Goal: Task Accomplishment & Management: Use online tool/utility

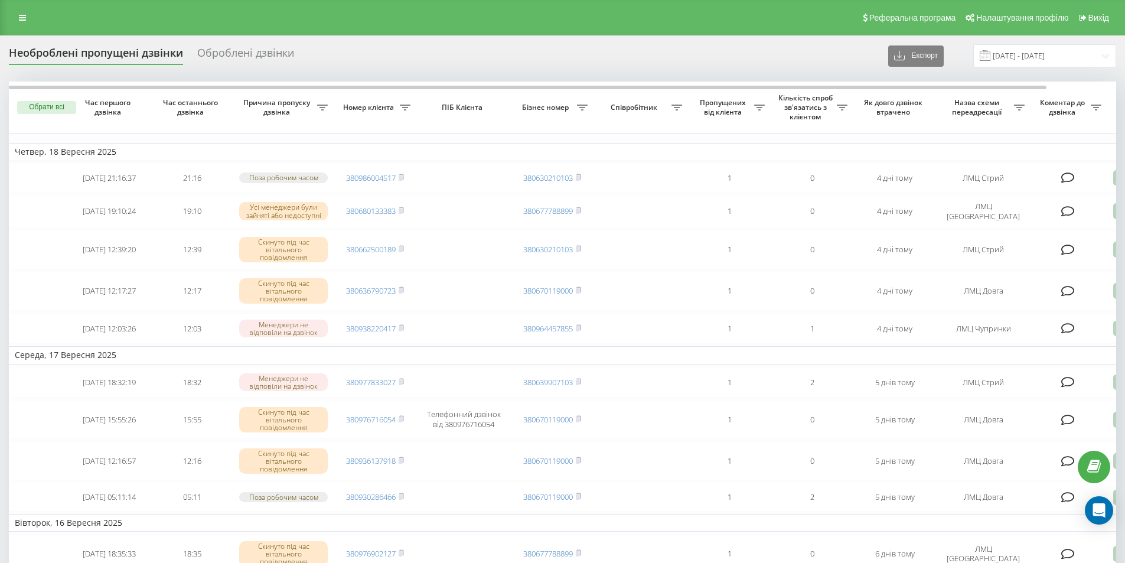
click at [233, 57] on div "Оброблені дзвінки" at bounding box center [245, 56] width 97 height 18
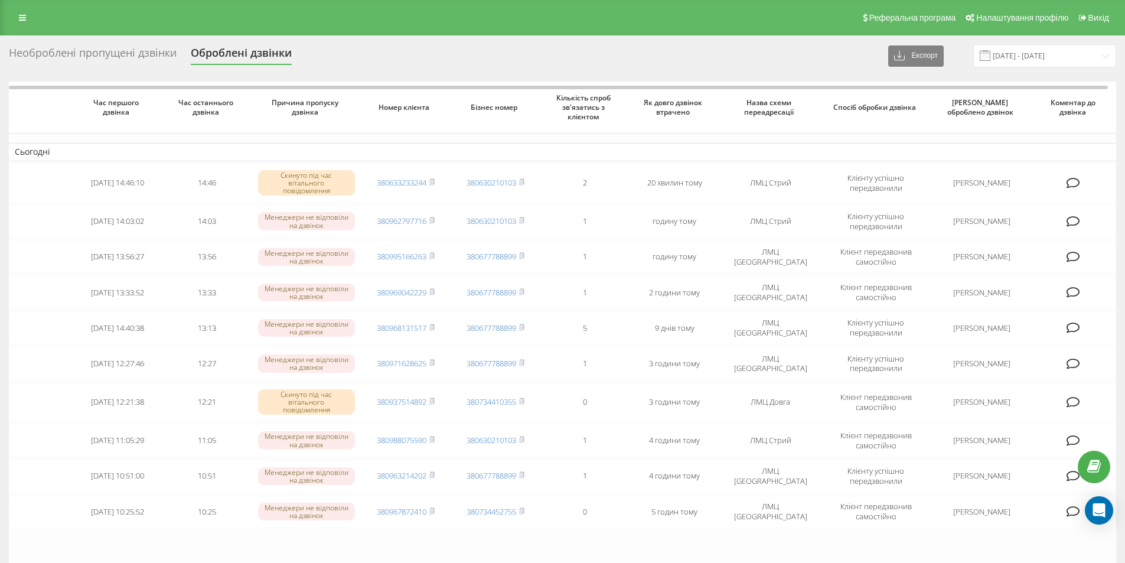
click at [54, 55] on div "Необроблені пропущені дзвінки" at bounding box center [93, 56] width 168 height 18
click at [64, 53] on div "Необроблені пропущені дзвінки" at bounding box center [93, 56] width 168 height 18
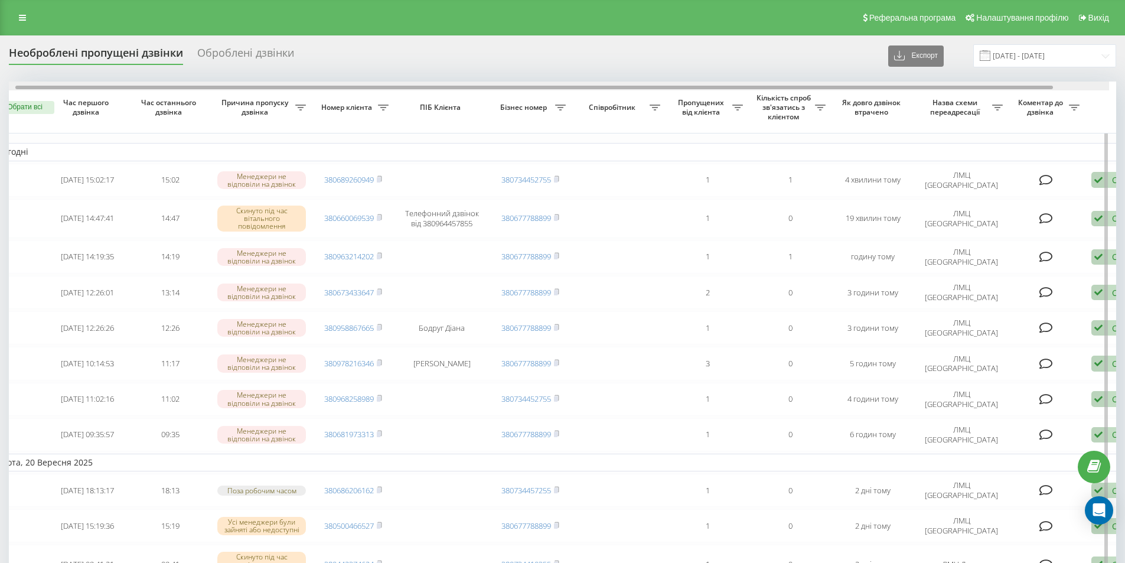
scroll to position [0, 28]
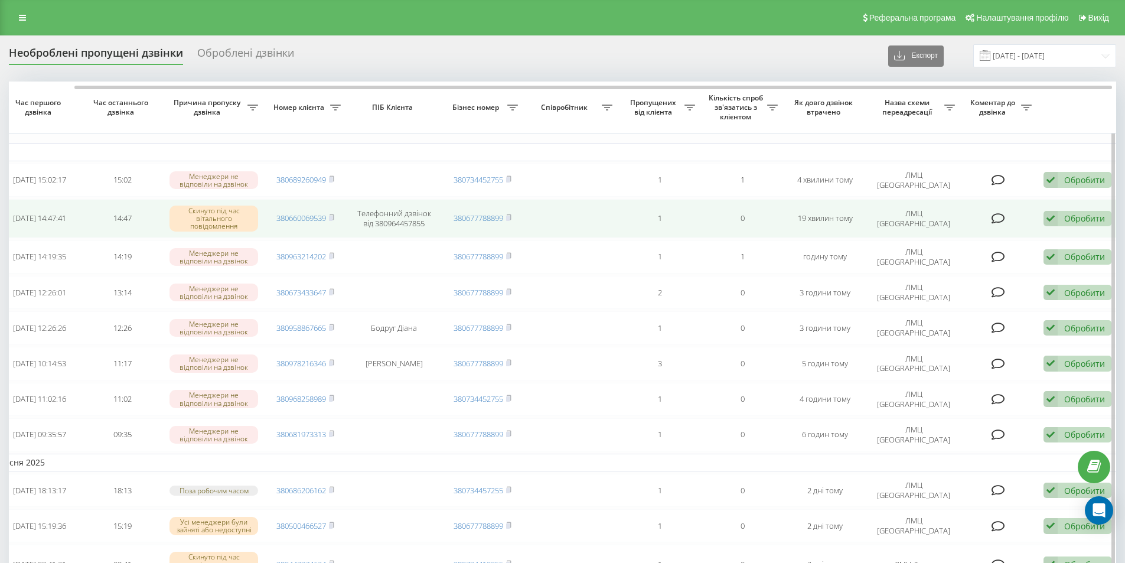
click at [1079, 216] on div "Обробити" at bounding box center [1084, 218] width 41 height 11
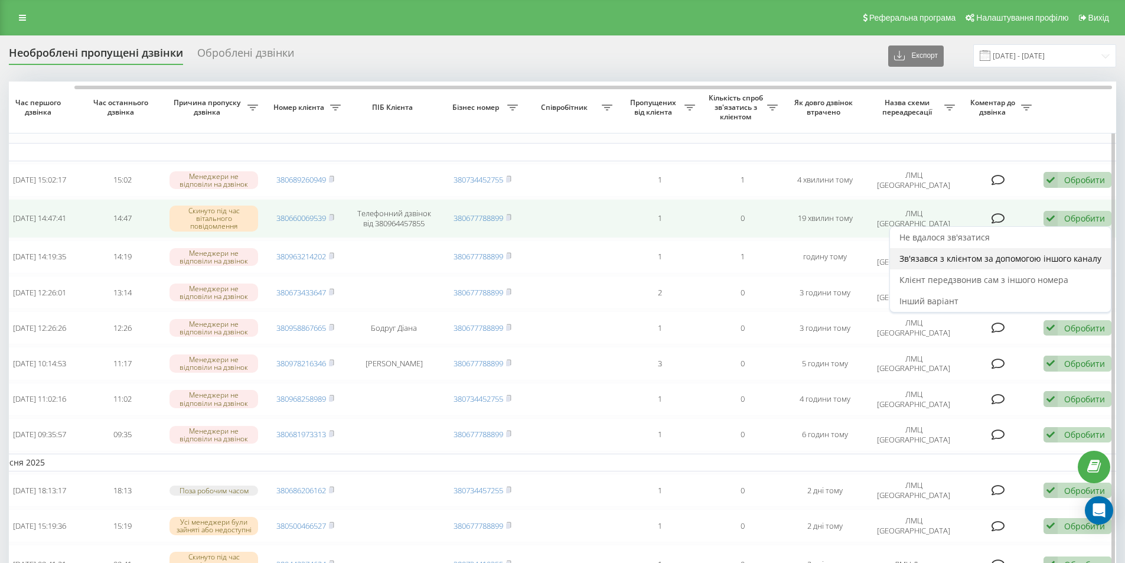
click at [1053, 258] on span "Зв'язався з клієнтом за допомогою іншого каналу" at bounding box center [1001, 258] width 202 height 11
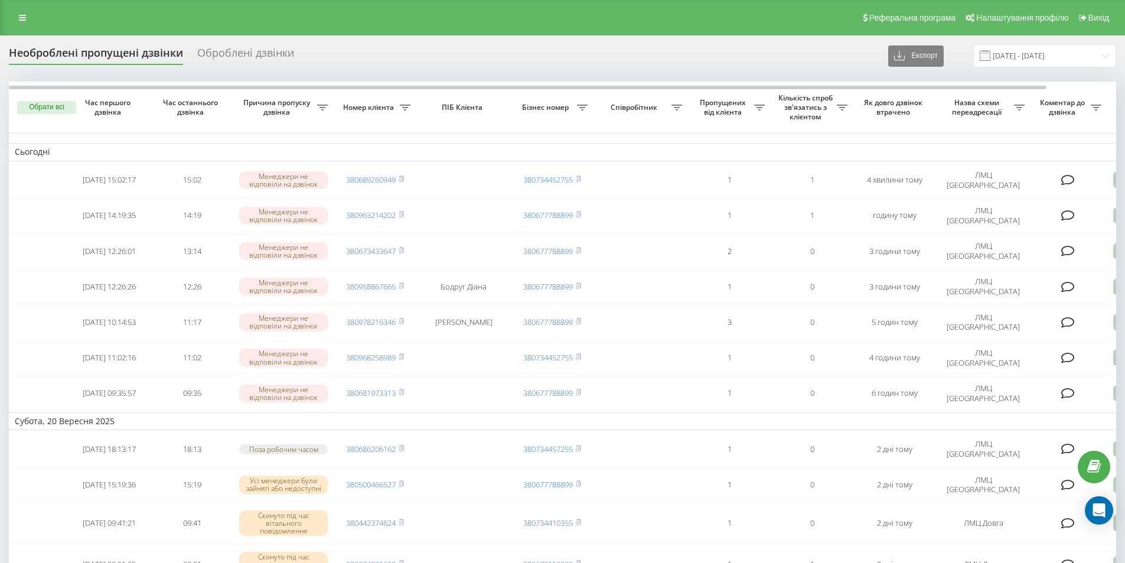
click at [70, 58] on div "Необроблені пропущені дзвінки" at bounding box center [96, 56] width 174 height 18
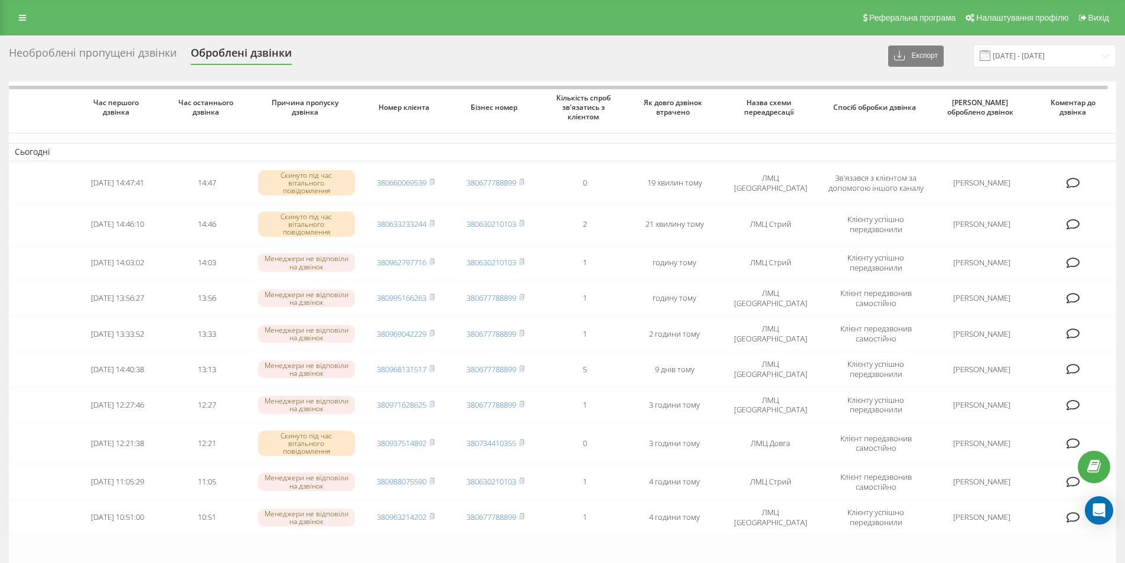
click at [93, 55] on div "Необроблені пропущені дзвінки" at bounding box center [93, 56] width 168 height 18
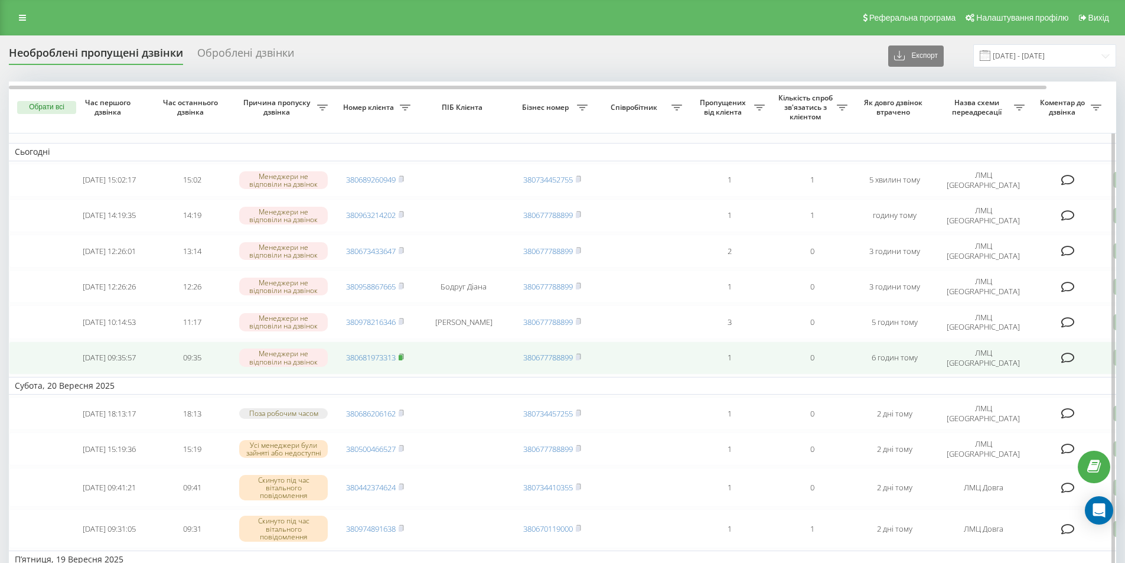
click at [402, 358] on rect at bounding box center [401, 357] width 4 height 5
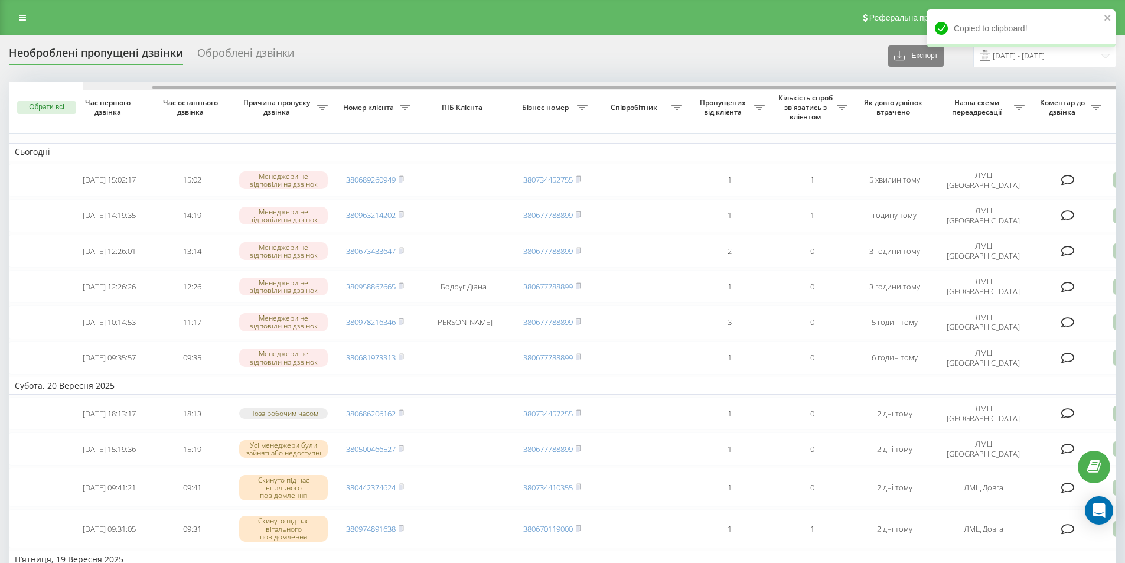
scroll to position [0, 74]
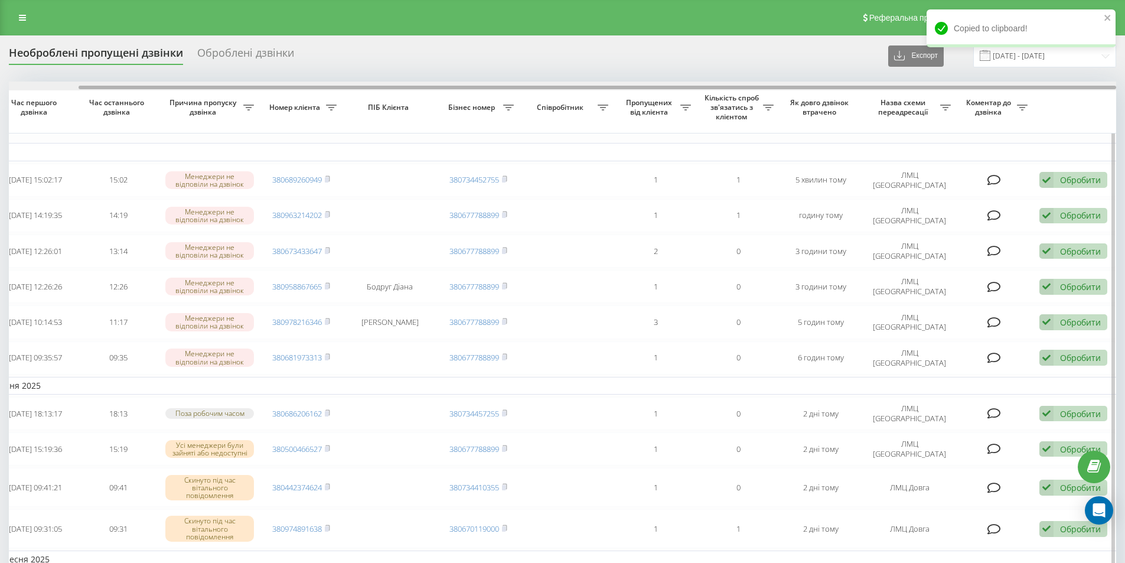
drag, startPoint x: 876, startPoint y: 86, endPoint x: 890, endPoint y: 86, distance: 14.2
click at [890, 86] on div at bounding box center [563, 86] width 1108 height 9
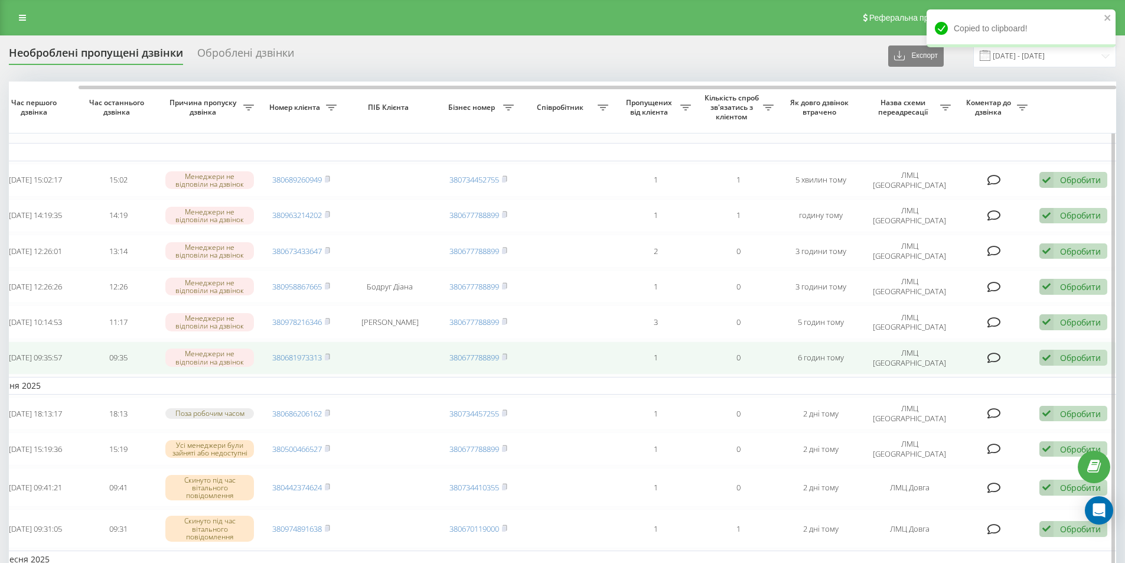
click at [1075, 359] on div "Обробити" at bounding box center [1080, 357] width 41 height 11
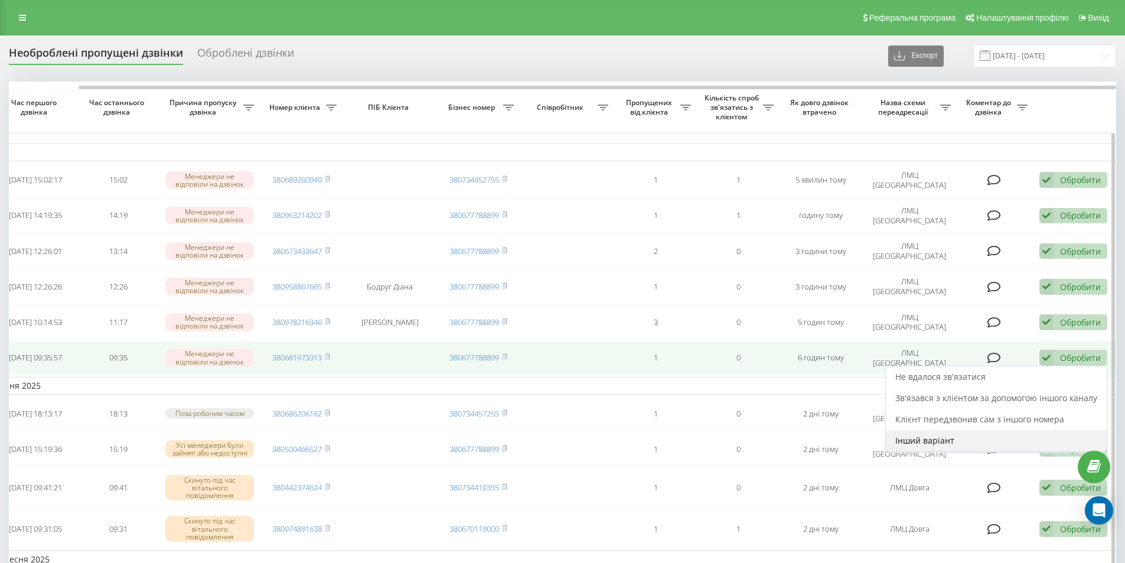
click at [939, 437] on span "Інший варіант" at bounding box center [925, 440] width 59 height 11
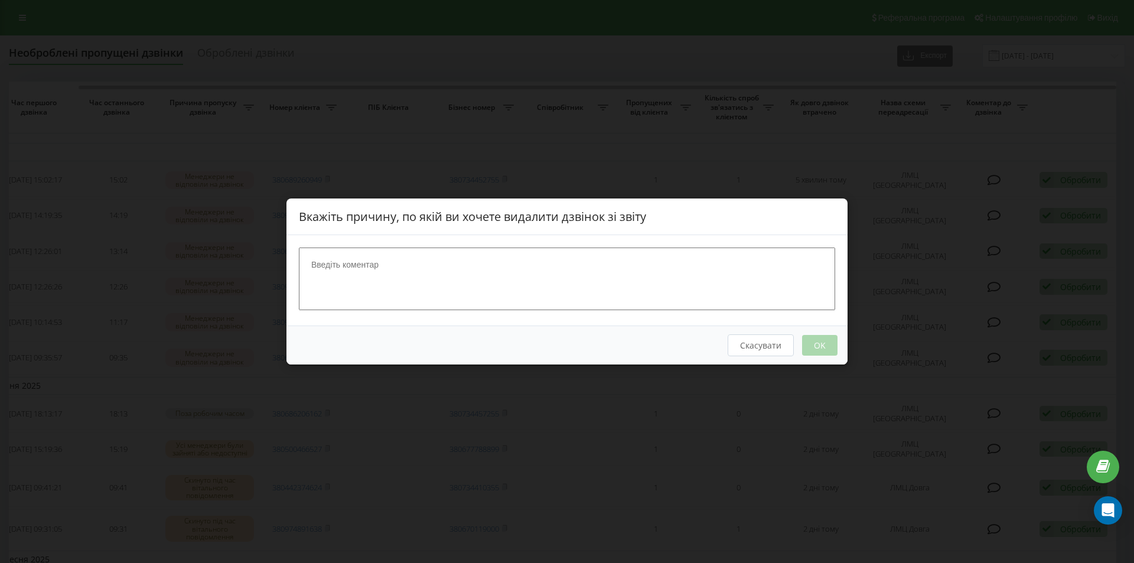
click at [388, 277] on textarea at bounding box center [567, 279] width 536 height 63
type textarea "О"
type textarea "огляд відбувся"
click at [819, 340] on button "OK" at bounding box center [819, 345] width 35 height 21
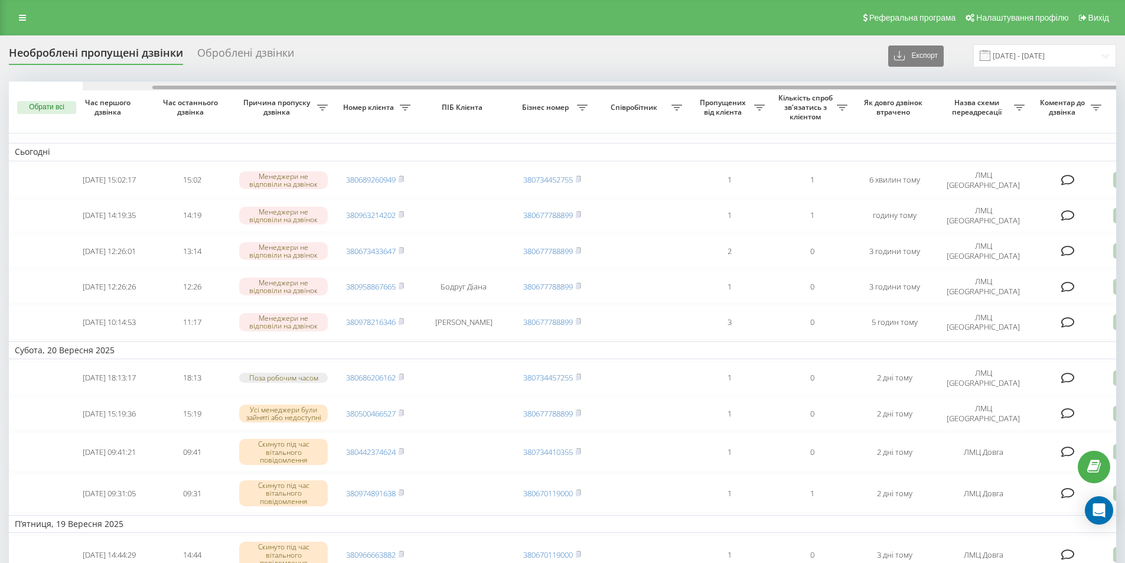
scroll to position [0, 74]
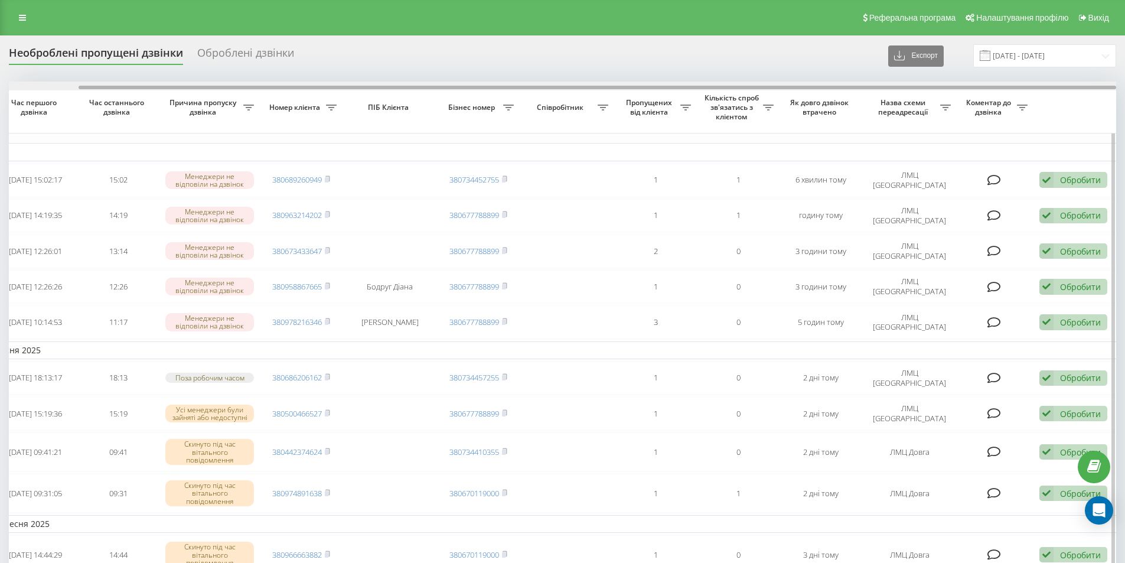
drag, startPoint x: 1005, startPoint y: 86, endPoint x: 1024, endPoint y: 85, distance: 18.9
click at [1024, 84] on div at bounding box center [563, 86] width 1108 height 9
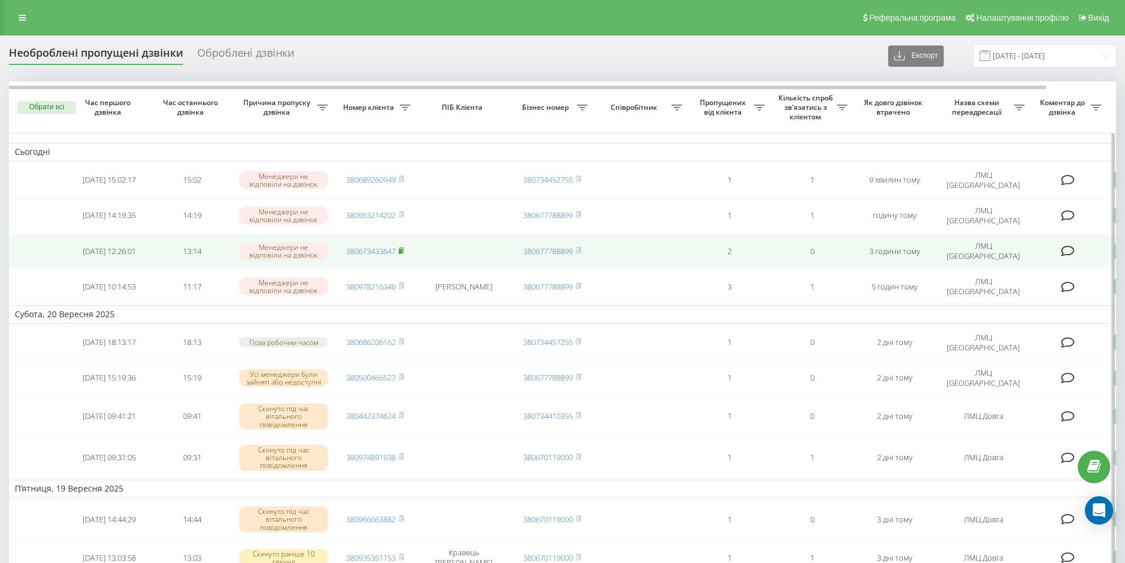
click at [402, 250] on rect at bounding box center [401, 251] width 4 height 5
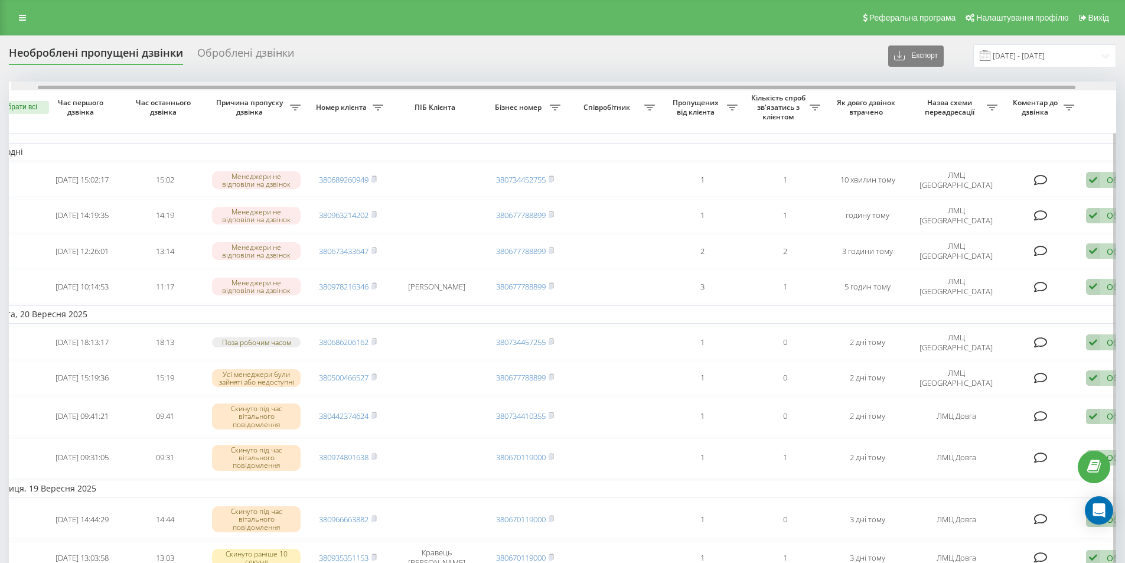
scroll to position [0, 33]
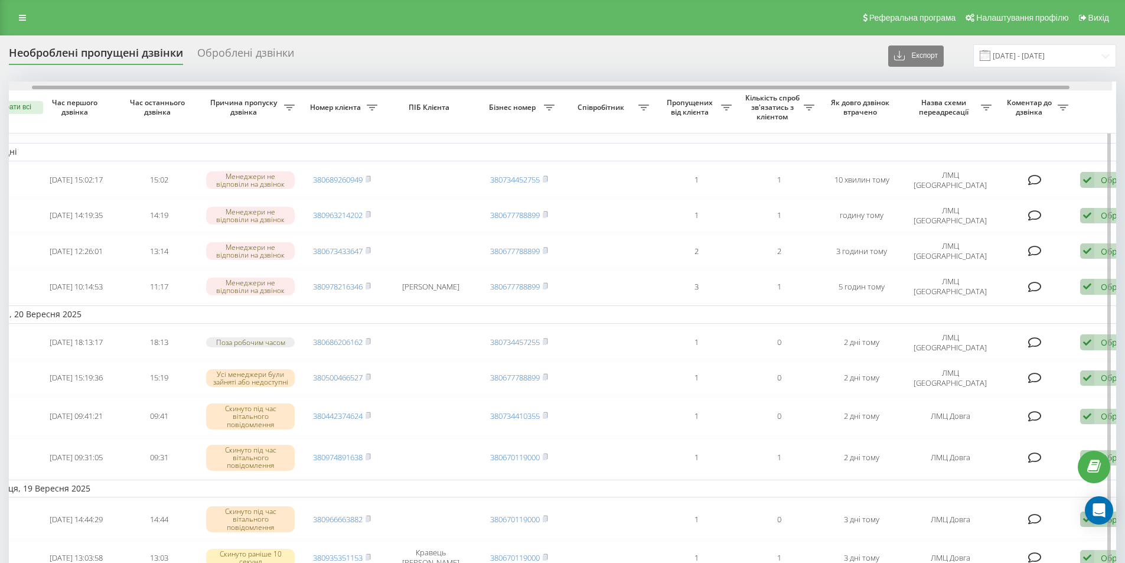
drag, startPoint x: 984, startPoint y: 86, endPoint x: 1015, endPoint y: 89, distance: 31.4
click at [1015, 89] on div at bounding box center [551, 88] width 1038 height 4
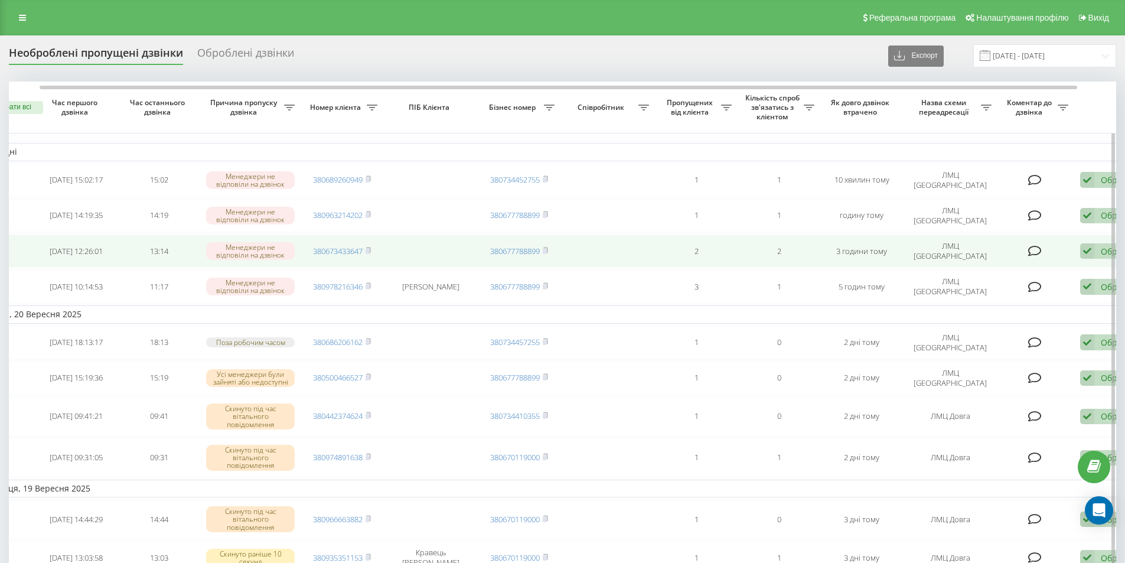
click at [1098, 250] on div "Обробити Не вдалося зв'язатися Зв'язався з клієнтом за допомогою іншого каналу …" at bounding box center [1114, 251] width 68 height 16
click at [1054, 293] on span "Зв'язався з клієнтом за допомогою іншого каналу" at bounding box center [1037, 290] width 202 height 11
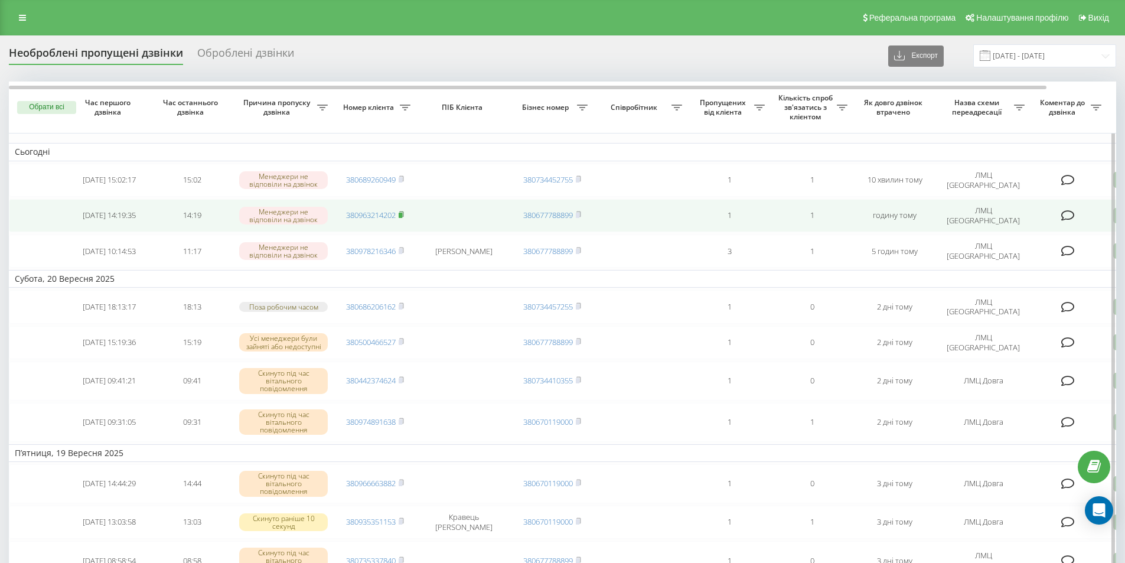
click at [400, 214] on icon at bounding box center [401, 214] width 5 height 7
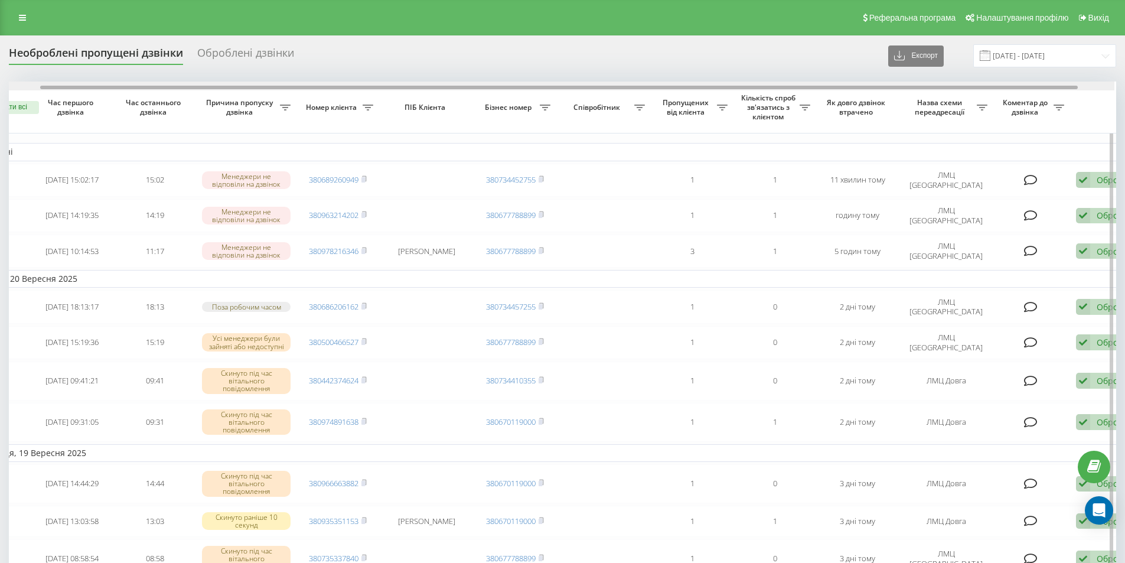
scroll to position [0, 41]
drag, startPoint x: 952, startPoint y: 87, endPoint x: 991, endPoint y: 91, distance: 38.6
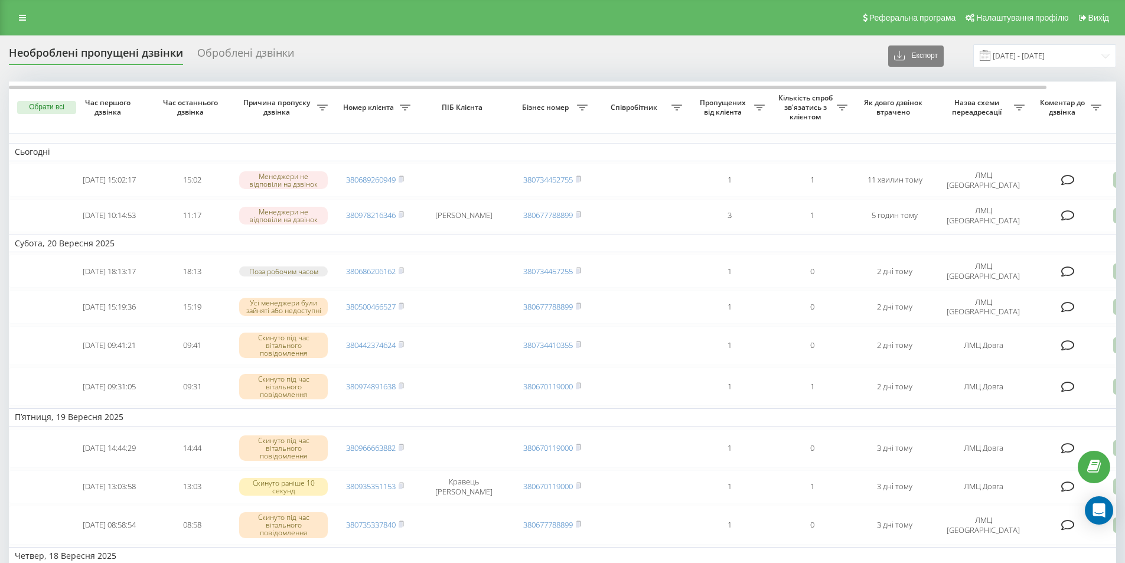
click at [245, 60] on div "Оброблені дзвінки" at bounding box center [245, 56] width 97 height 18
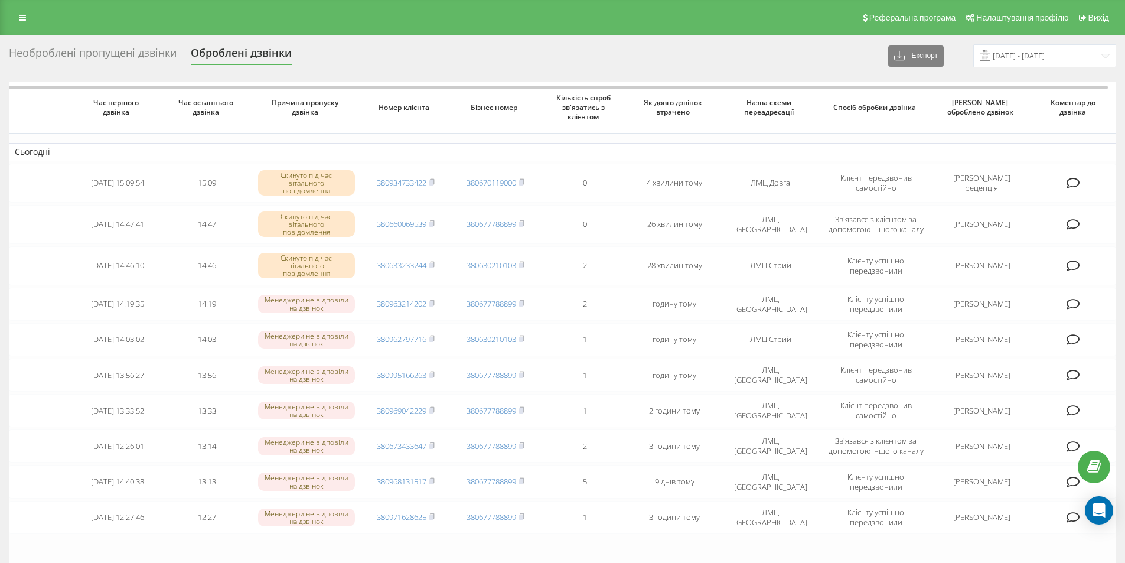
click at [131, 50] on div "Необроблені пропущені дзвінки" at bounding box center [93, 56] width 168 height 18
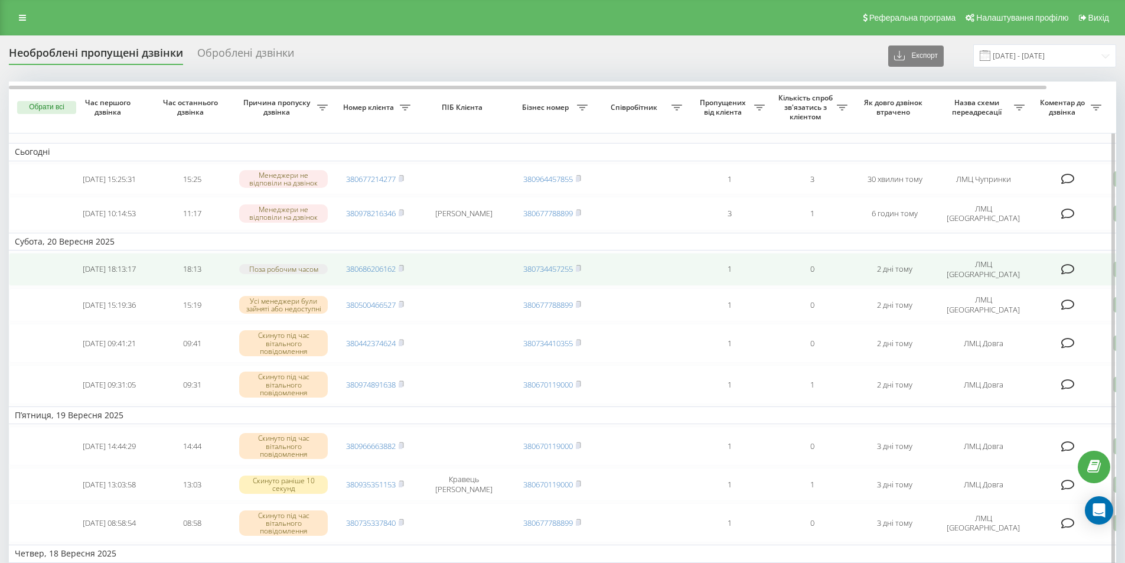
drag, startPoint x: 401, startPoint y: 271, endPoint x: 411, endPoint y: 279, distance: 12.6
click at [402, 271] on rect at bounding box center [401, 268] width 4 height 5
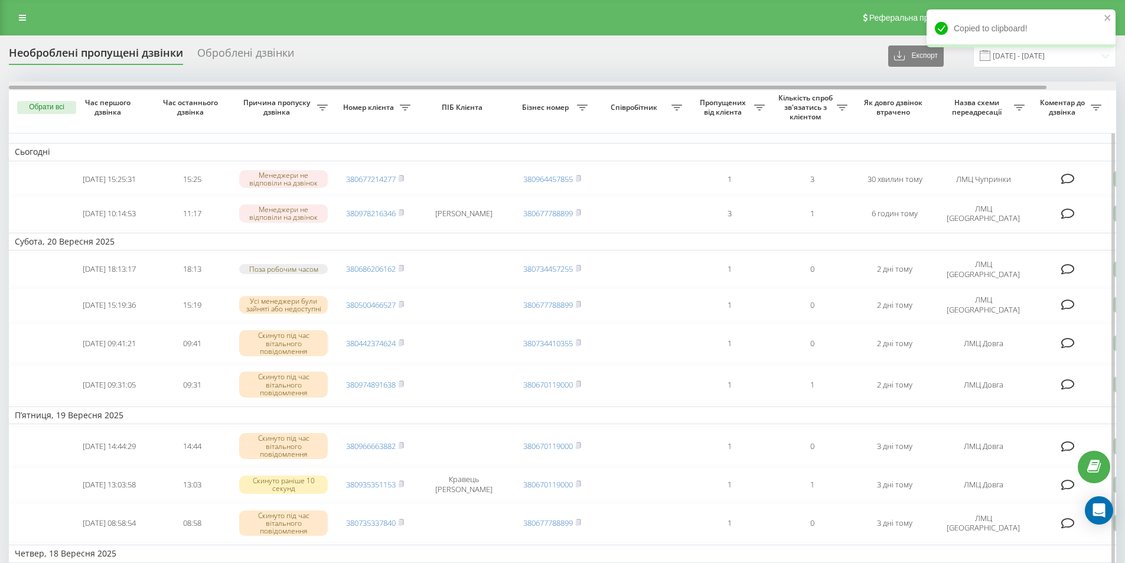
scroll to position [0, 74]
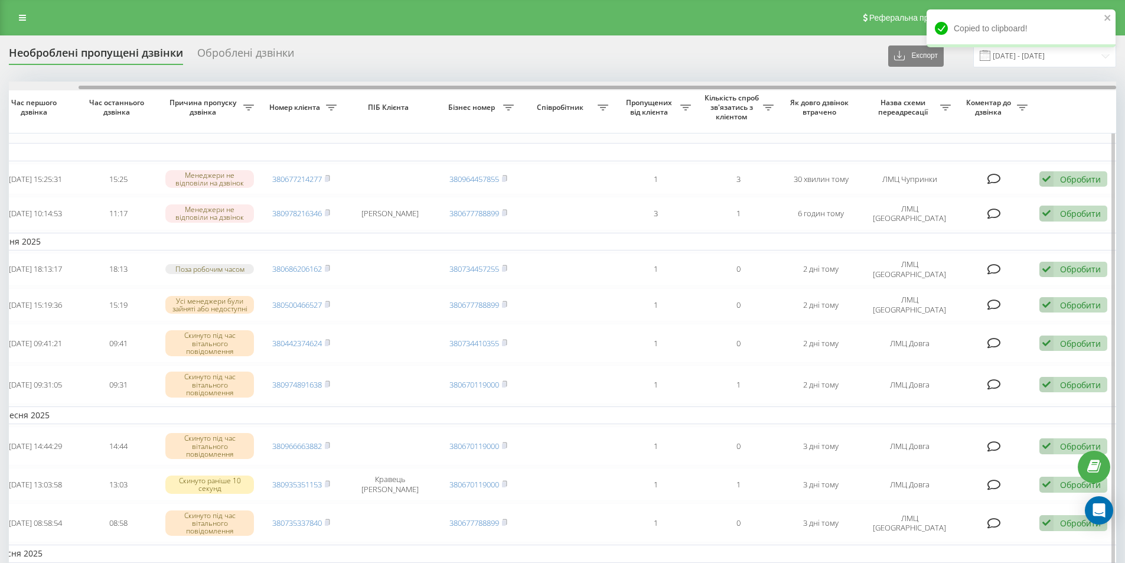
drag, startPoint x: 1001, startPoint y: 84, endPoint x: 1027, endPoint y: 88, distance: 26.2
click at [1027, 85] on div at bounding box center [563, 86] width 1108 height 9
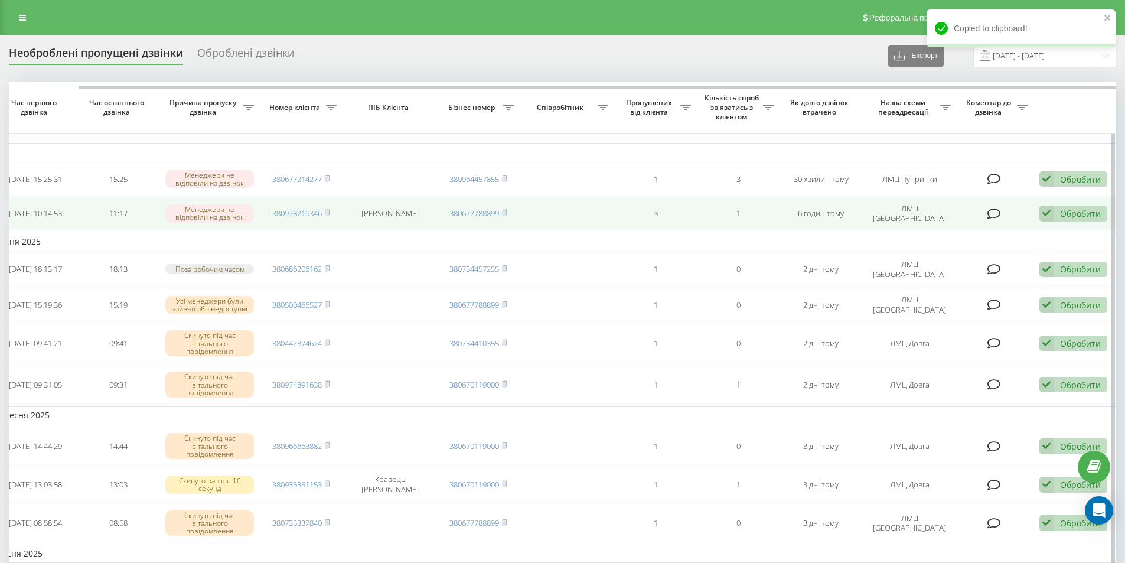
click at [1068, 214] on div "Обробити" at bounding box center [1080, 213] width 41 height 11
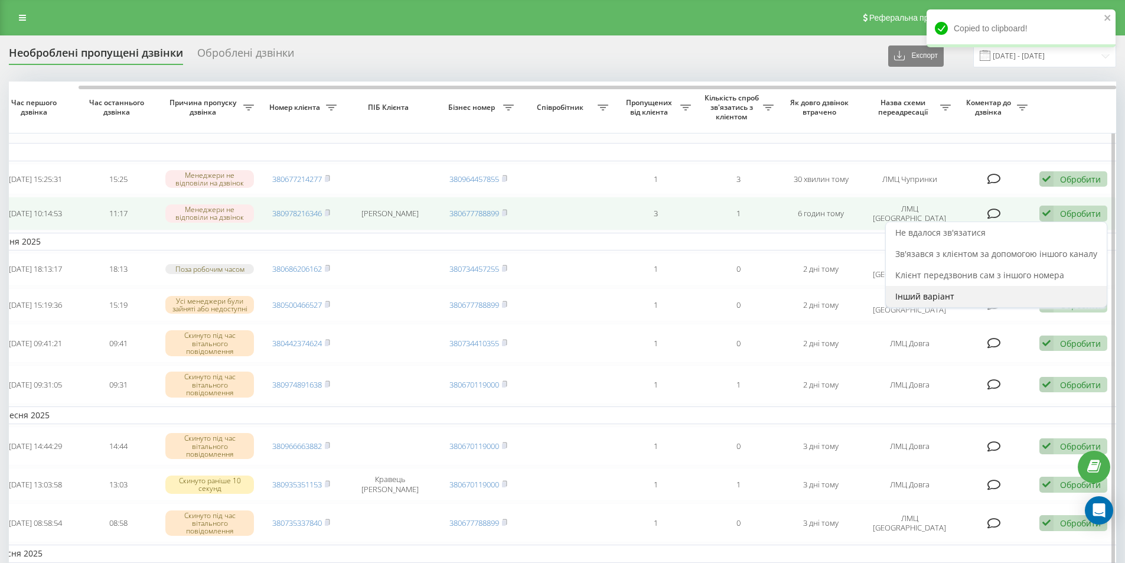
click at [923, 295] on span "Інший варіант" at bounding box center [925, 296] width 59 height 11
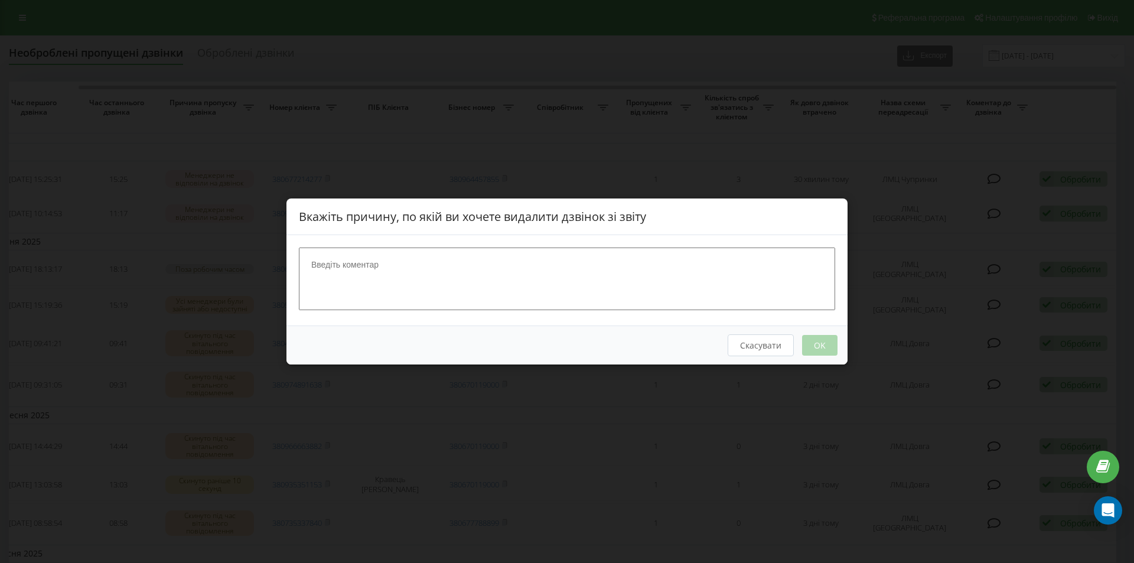
click at [356, 276] on textarea at bounding box center [567, 279] width 536 height 63
type textarea "вибиває"
click at [816, 340] on button "OK" at bounding box center [819, 345] width 35 height 21
